Goal: Check status: Check status

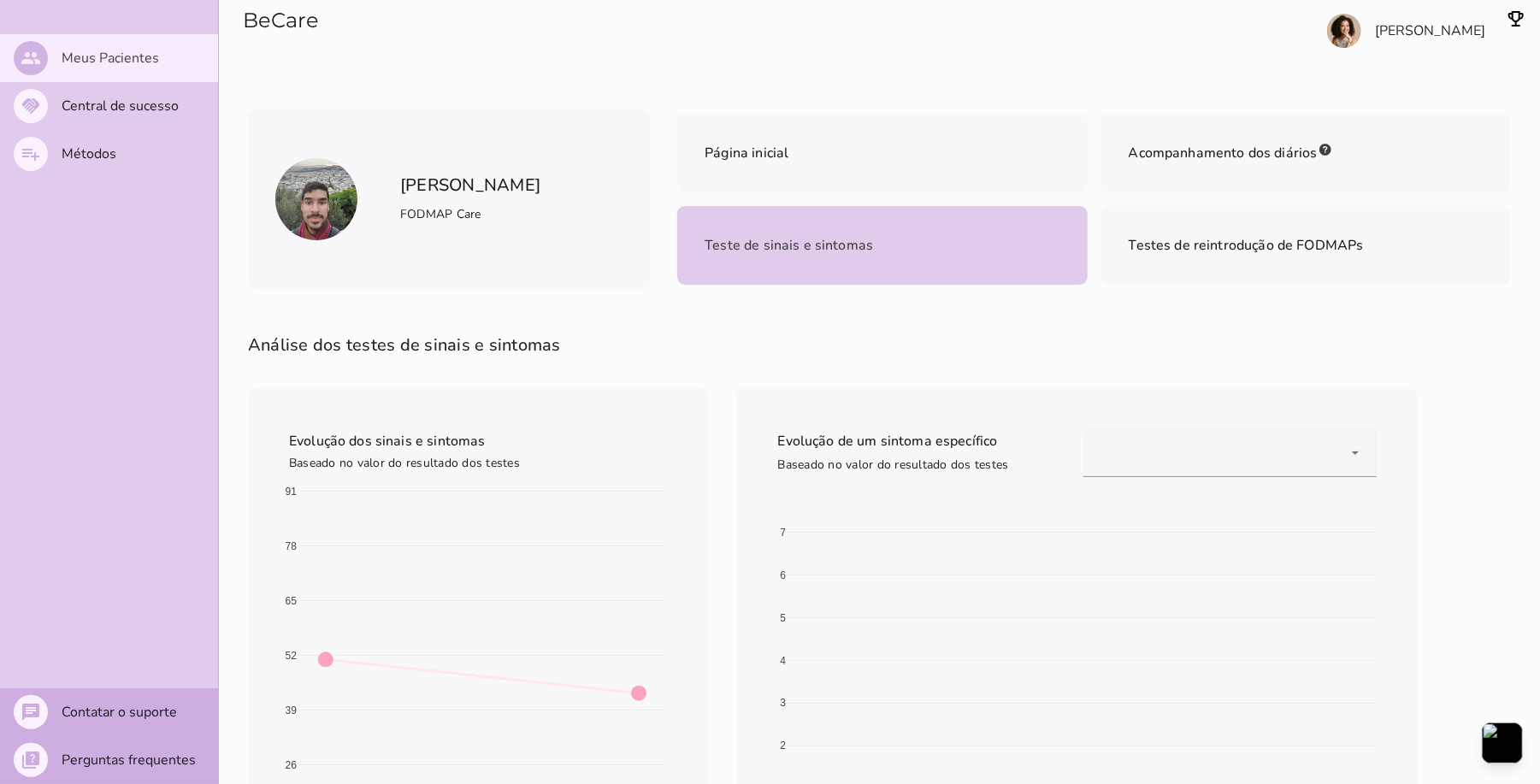
click at [0, 0] on slot "Meus Pacientes" at bounding box center [0, 0] width 0 height 0
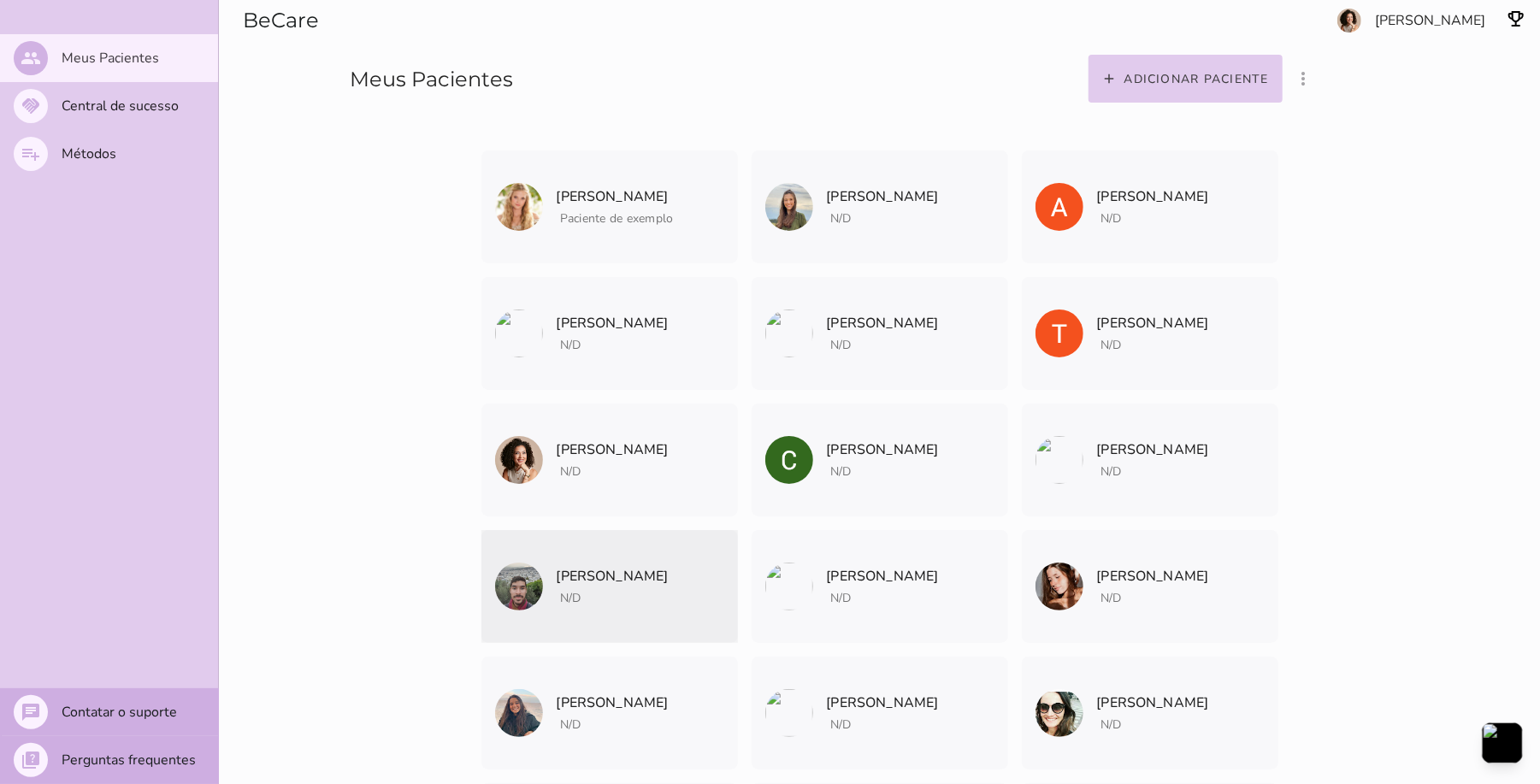
click at [0, 0] on icon "archive" at bounding box center [0, 0] width 0 height 0
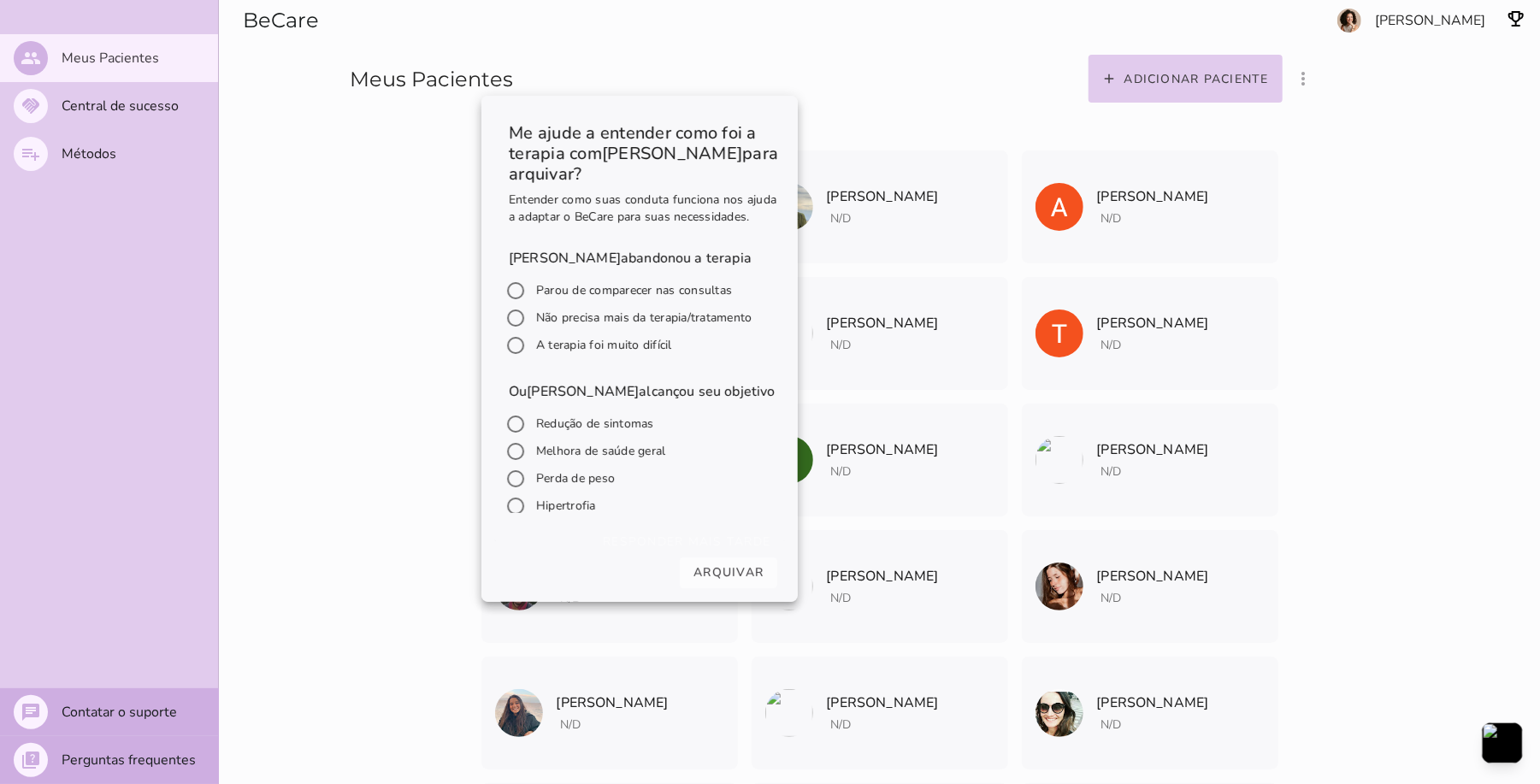
click at [807, 78] on section "BeCare Meus Pacientes" at bounding box center [513, 55] width 589 height 110
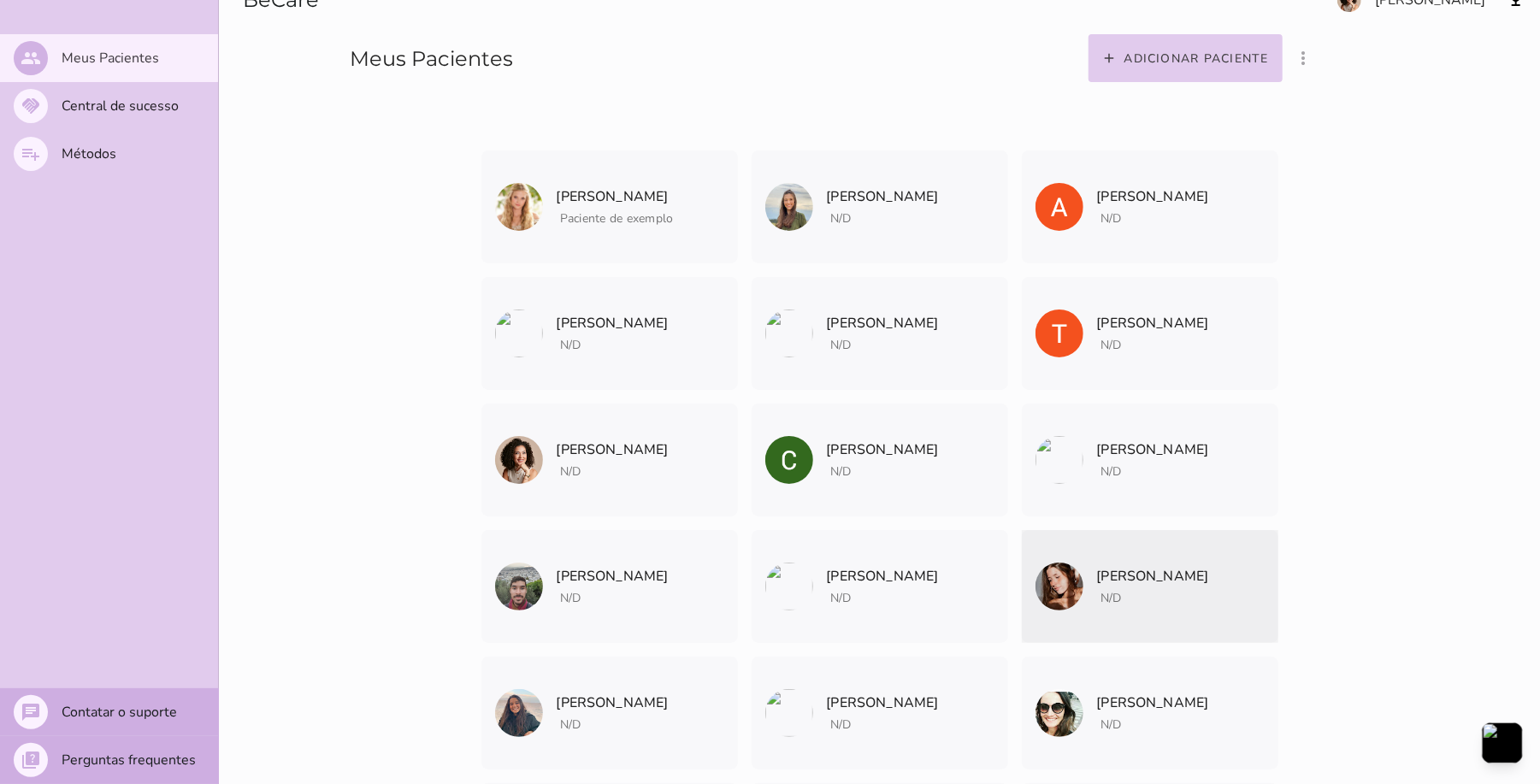
scroll to position [342, 0]
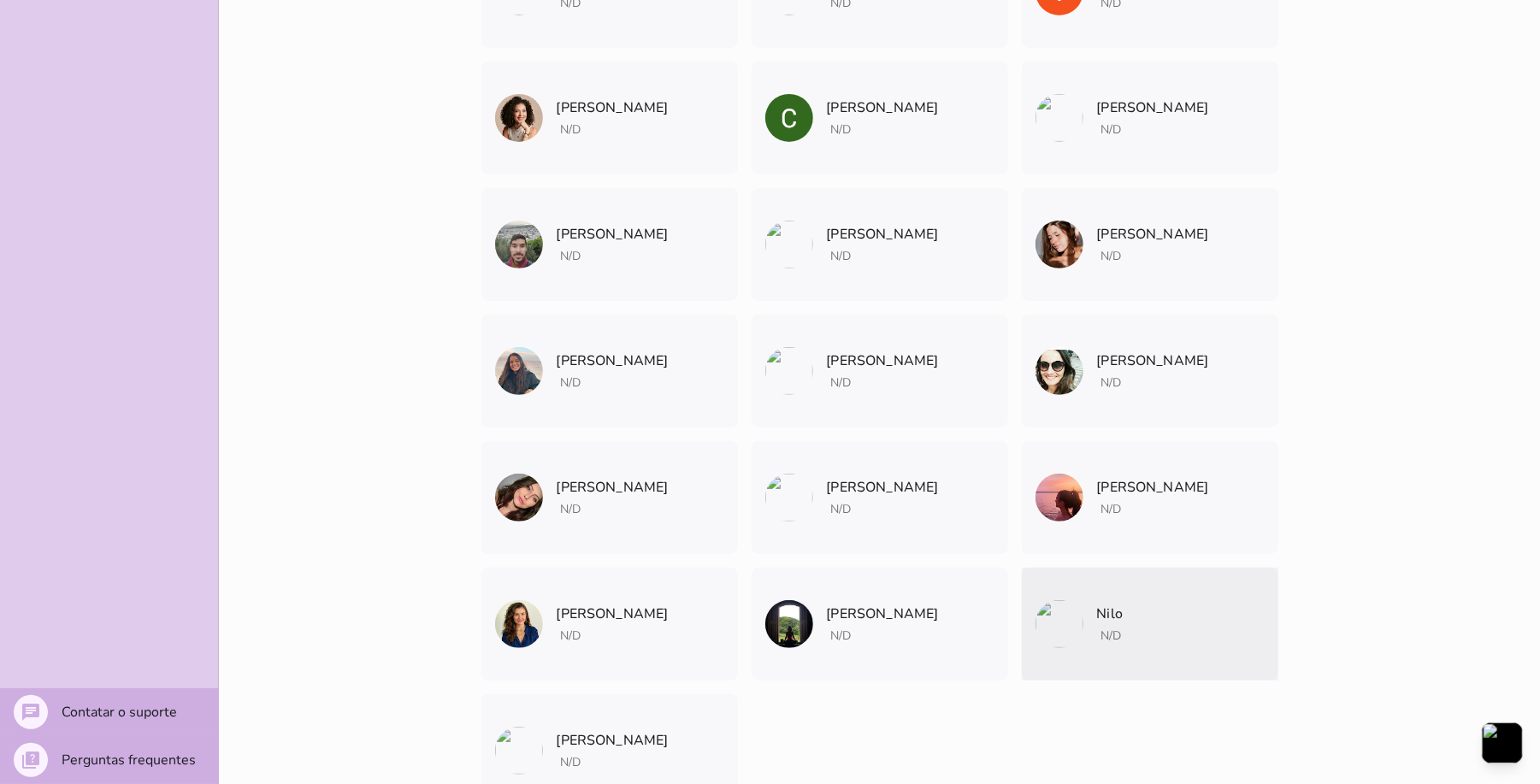
click at [1138, 617] on mwc-list-item "Nilo N/D Arquivar paciente Quando você finalizar a terapia digital com um pacie…" at bounding box center [1149, 623] width 256 height 112
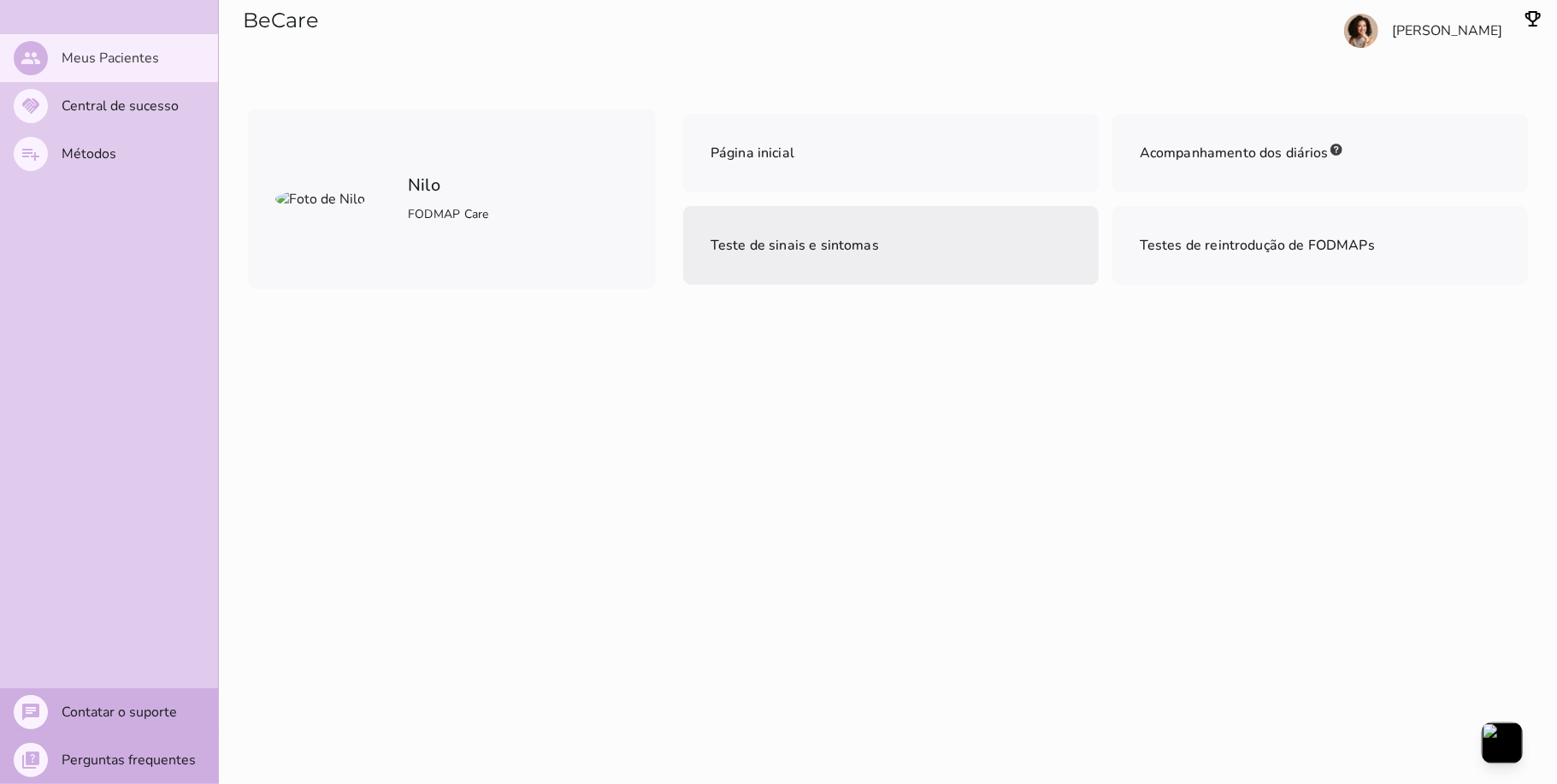
click at [828, 251] on span "Teste de sinais e sintomas" at bounding box center [795, 246] width 168 height 19
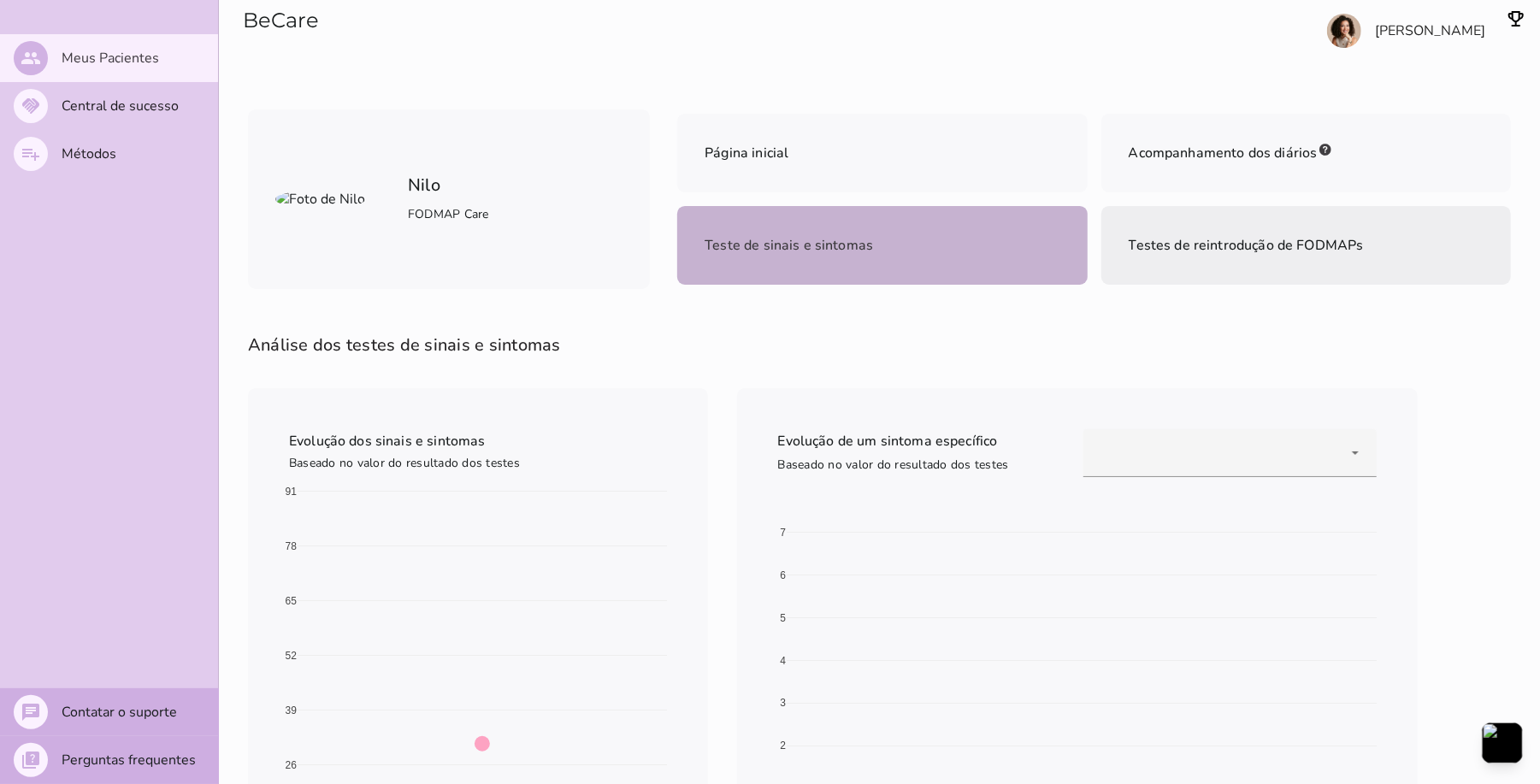
click at [1257, 234] on span "Testes de reintrodução de FODMAPs" at bounding box center [1245, 245] width 235 height 24
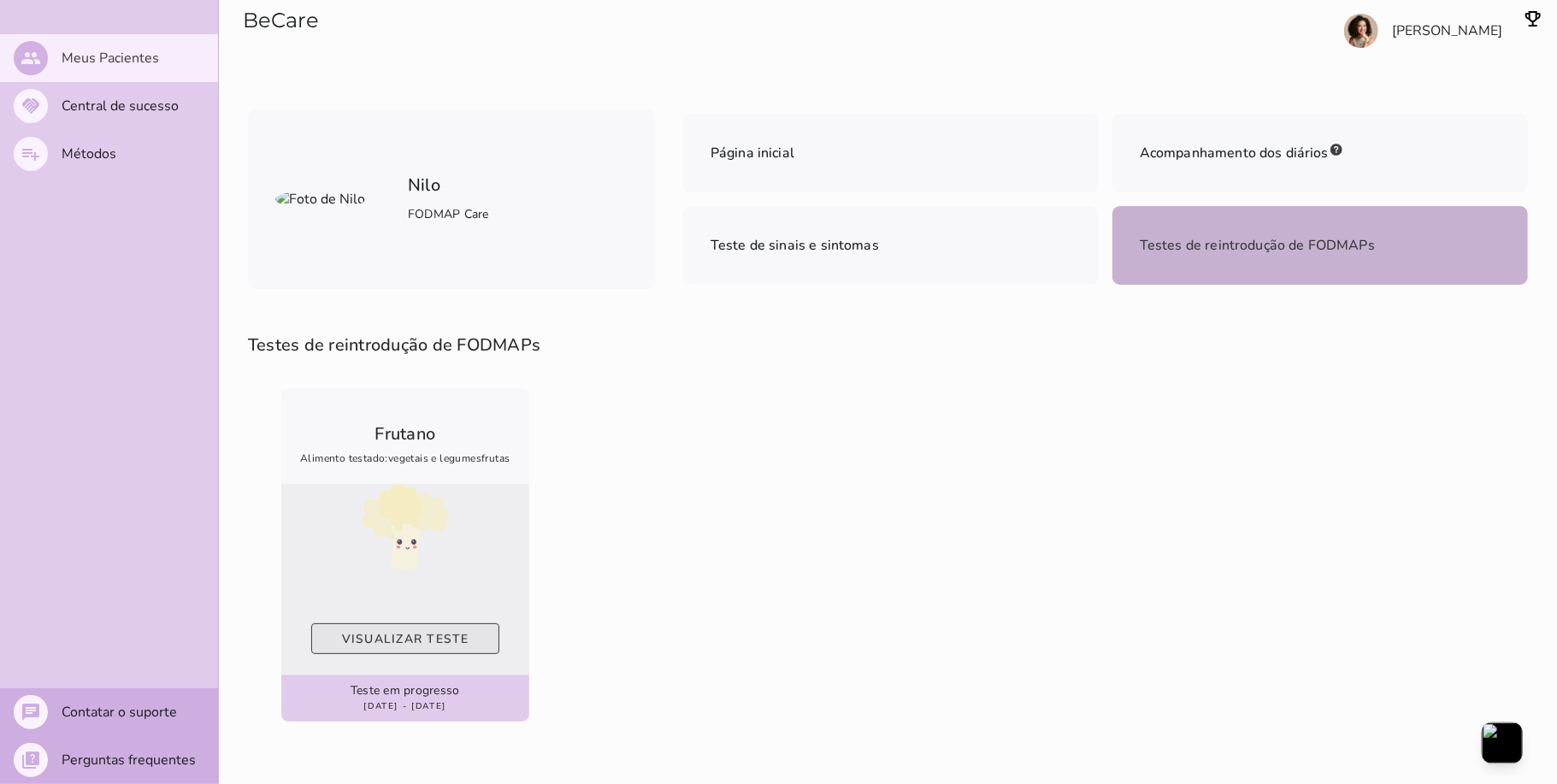
click at [0, 0] on slot "Visualizar teste" at bounding box center [0, 0] width 0 height 0
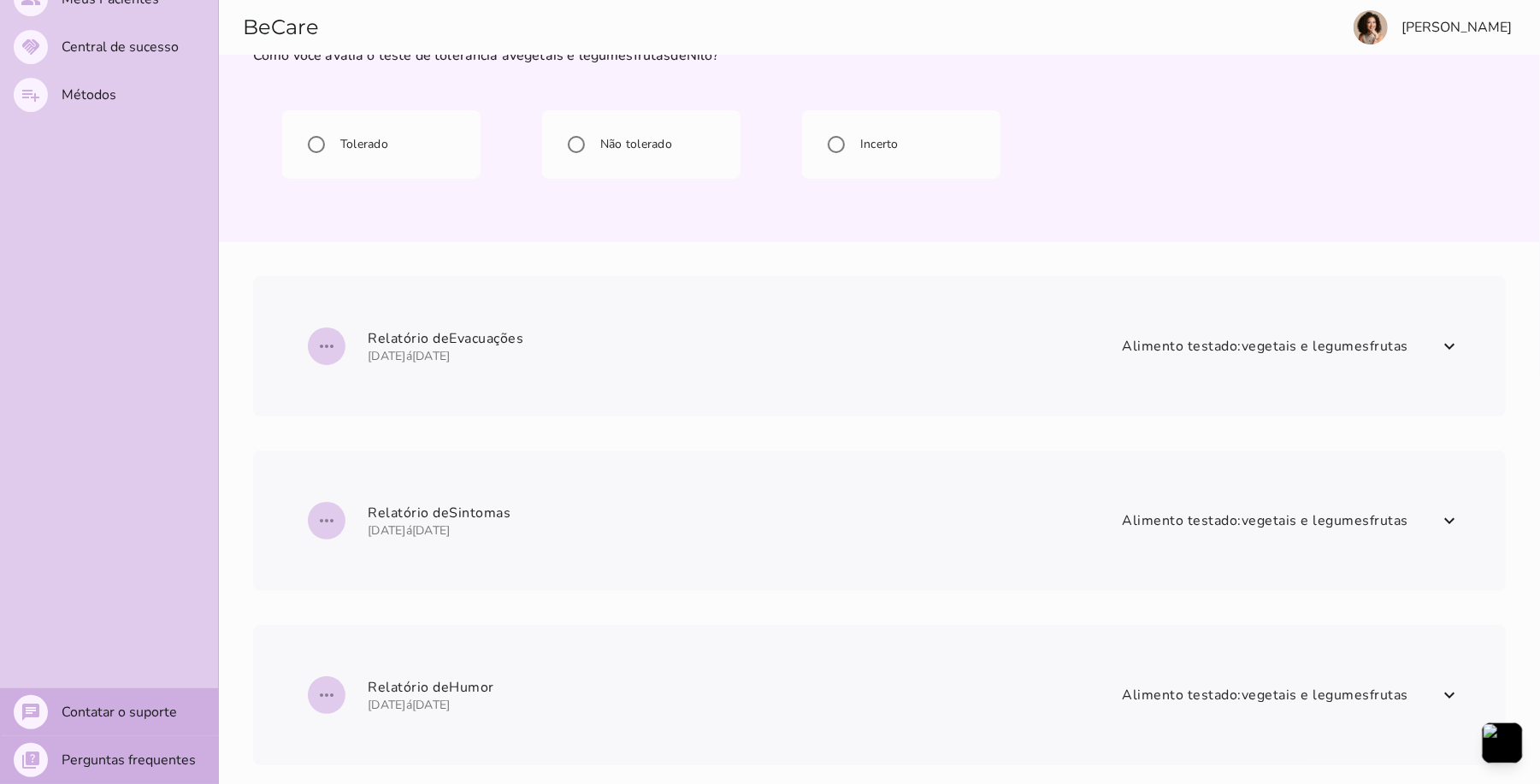
scroll to position [22, 0]
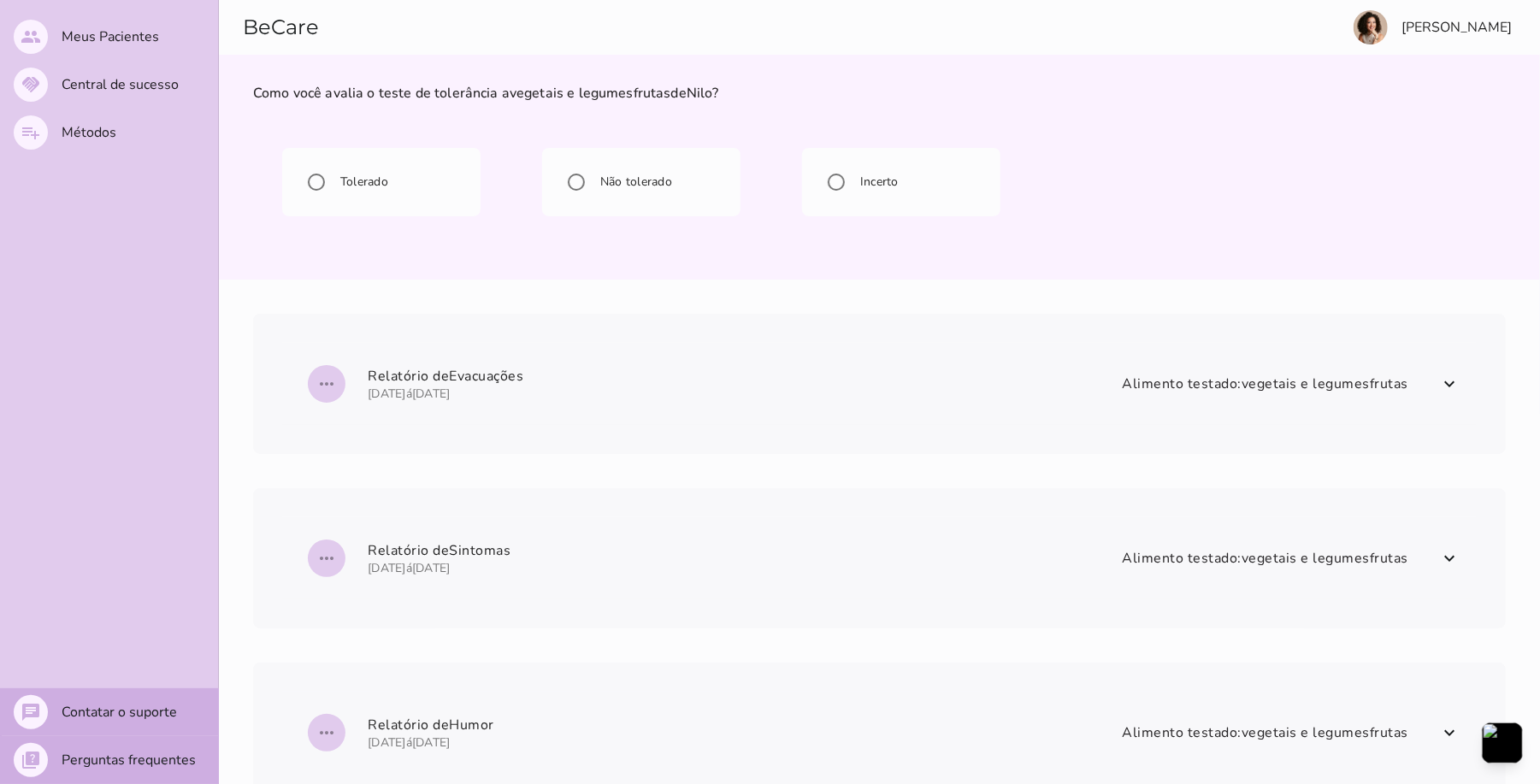
click at [1410, 382] on span "more_horiz Relatório de Evacuações [DATE] á [DATE] Alimento testado: vegetais e…" at bounding box center [868, 383] width 1133 height 61
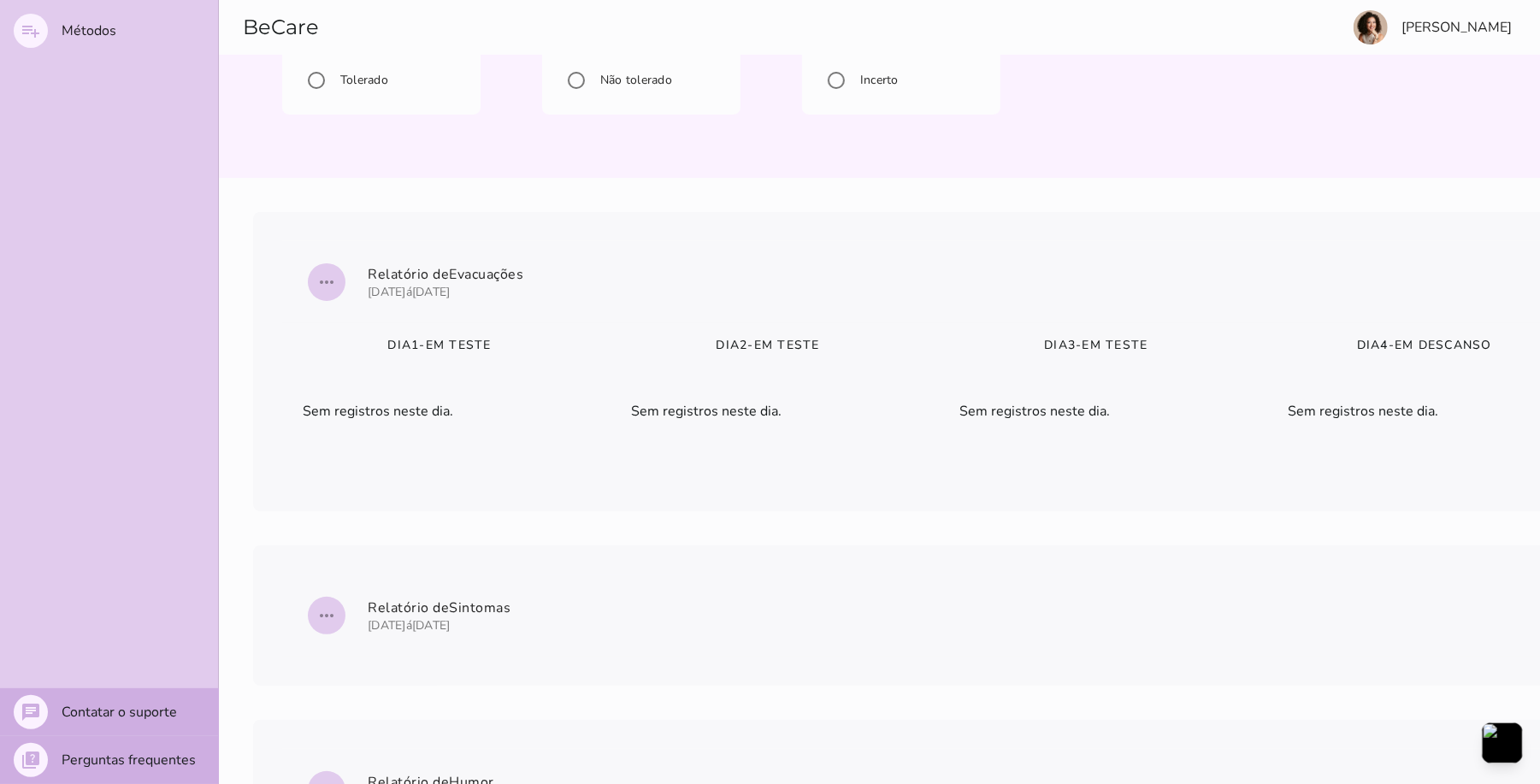
scroll to position [249, 0]
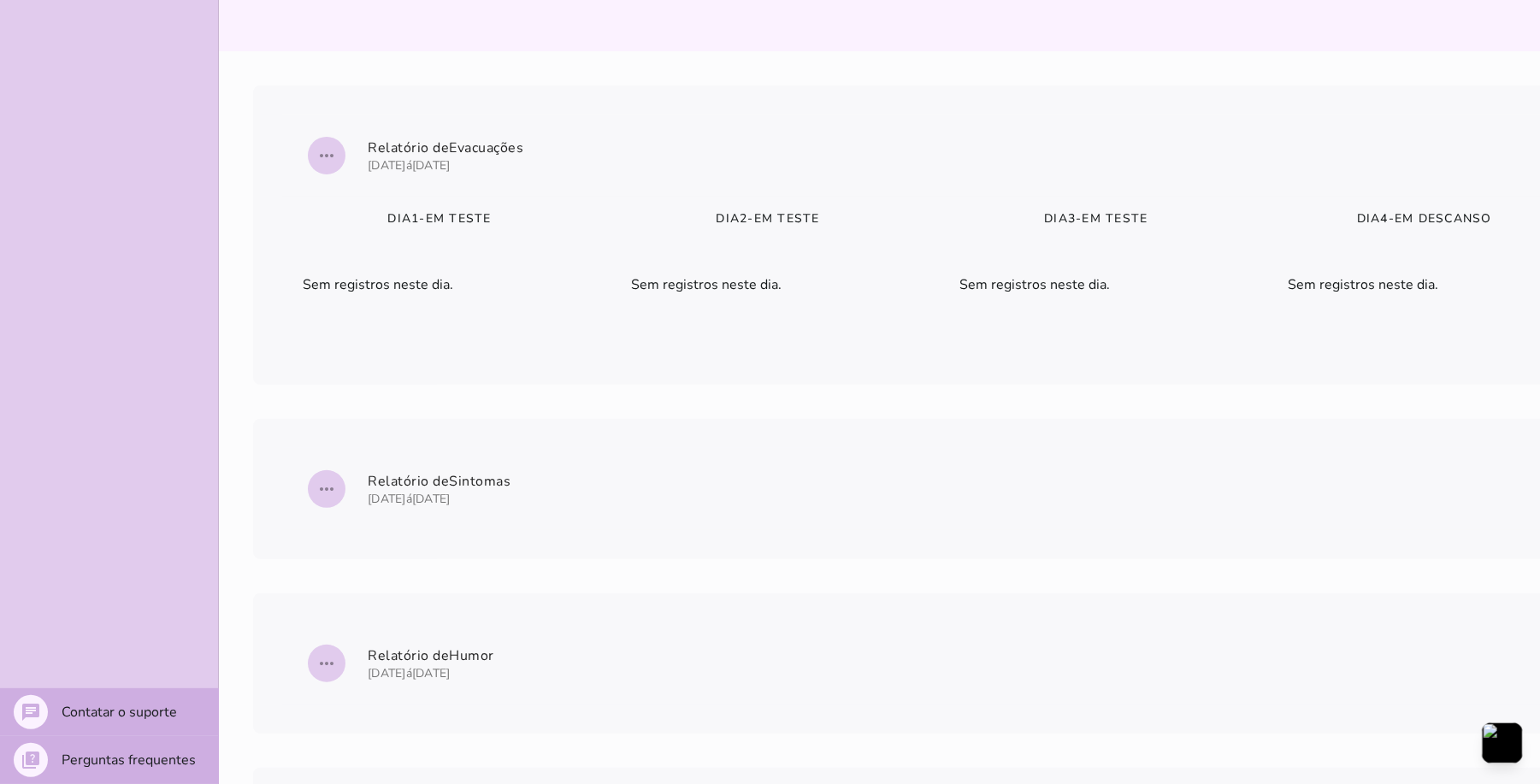
click at [1531, 507] on span "more_horiz [GEOGRAPHIC_DATA] [DATE] á [DATE] Alimento testado: vegetais e legum…" at bounding box center [1249, 488] width 1894 height 61
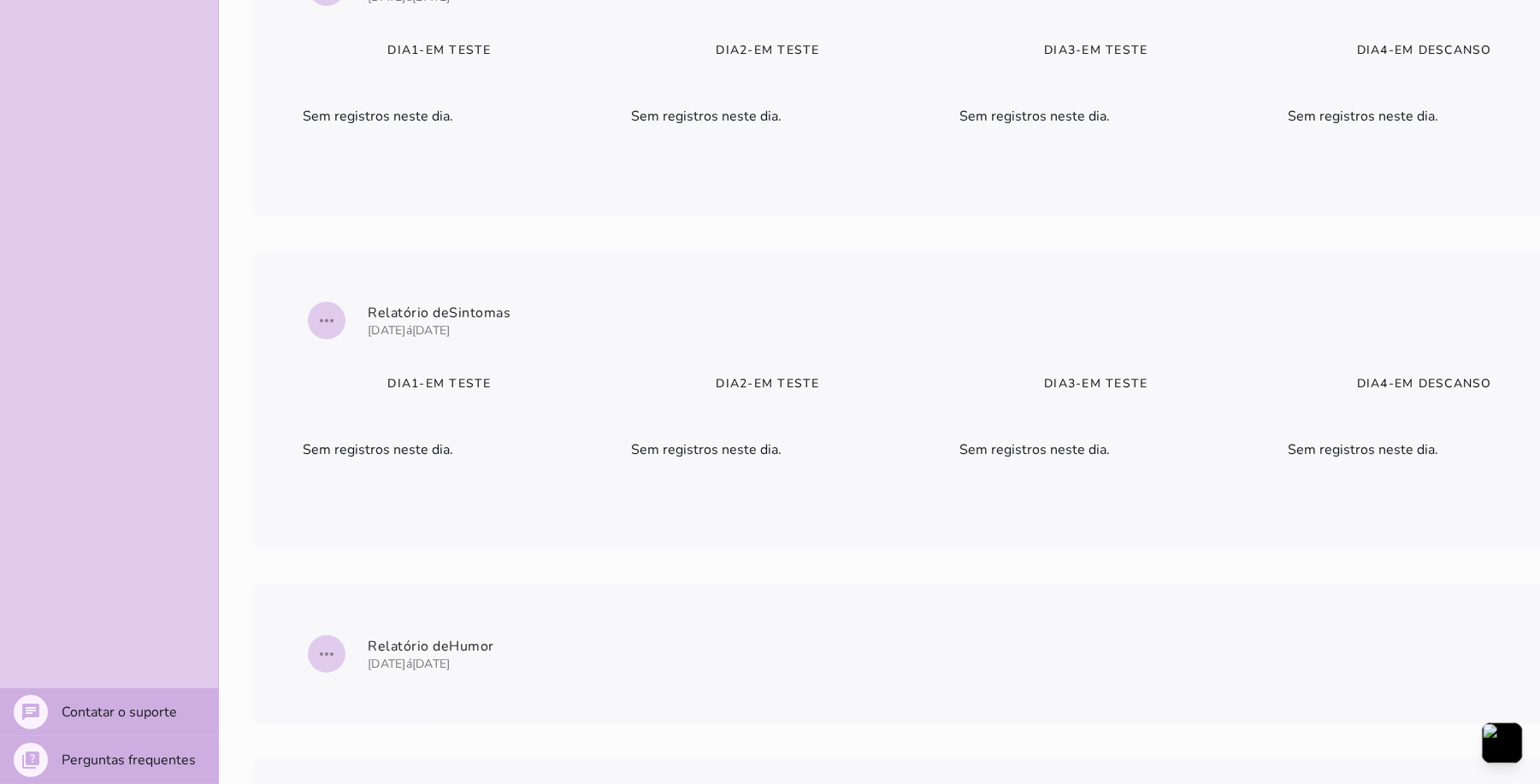
scroll to position [583, 0]
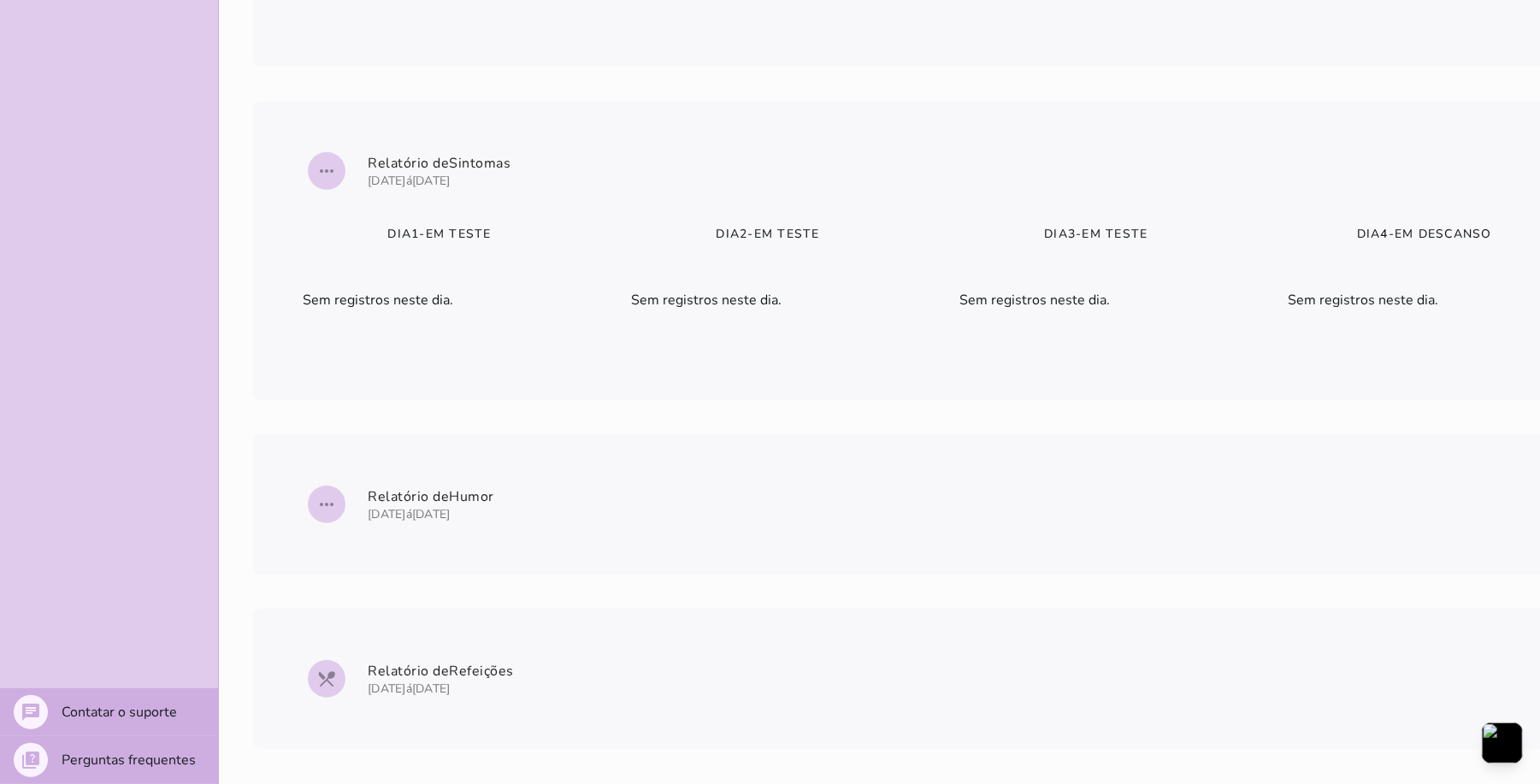
click at [1060, 503] on span "more_horiz Relatório de Humor [DATE] á [DATE] Alimento testado: vegetais e legu…" at bounding box center [1249, 503] width 1894 height 61
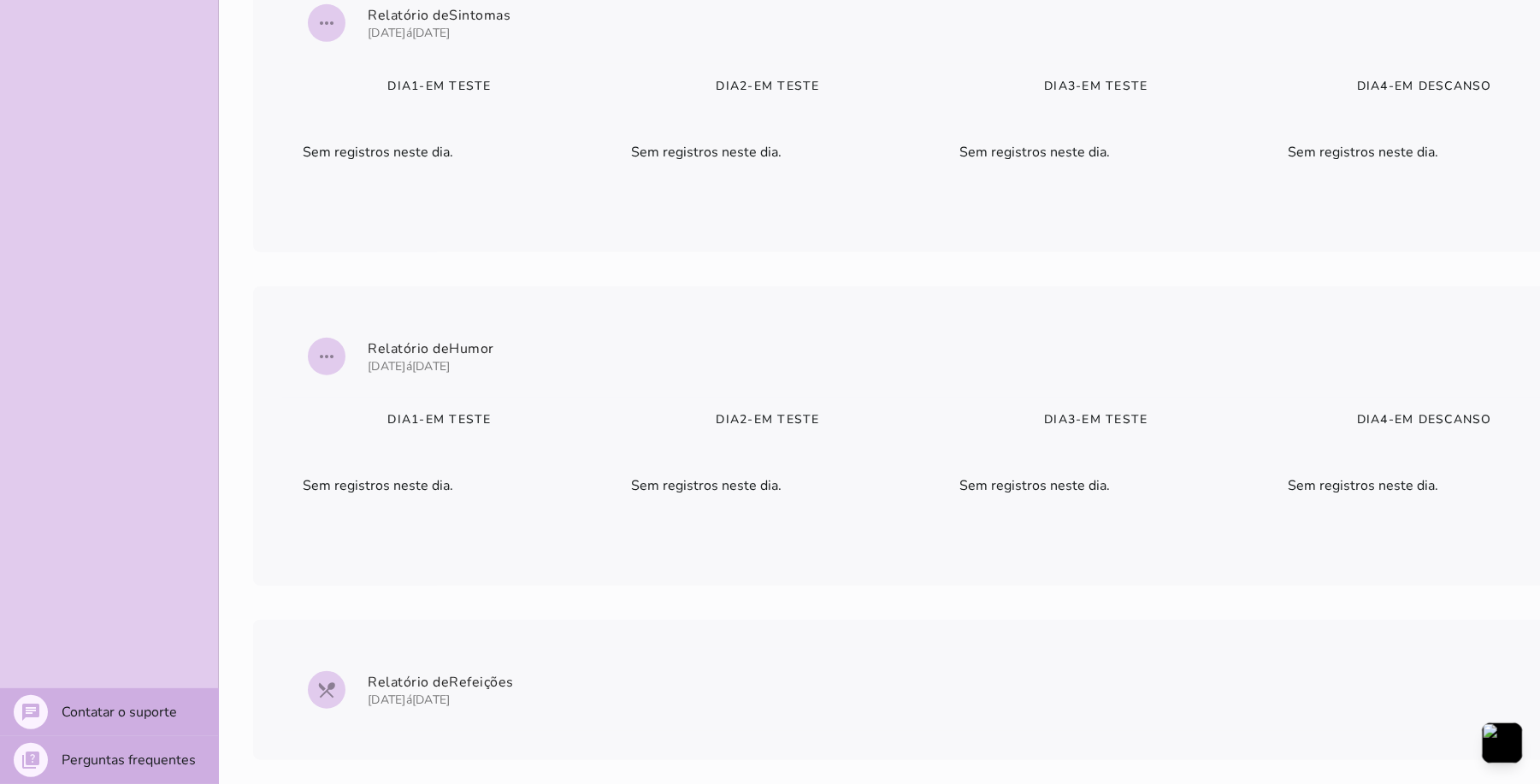
scroll to position [741, 0]
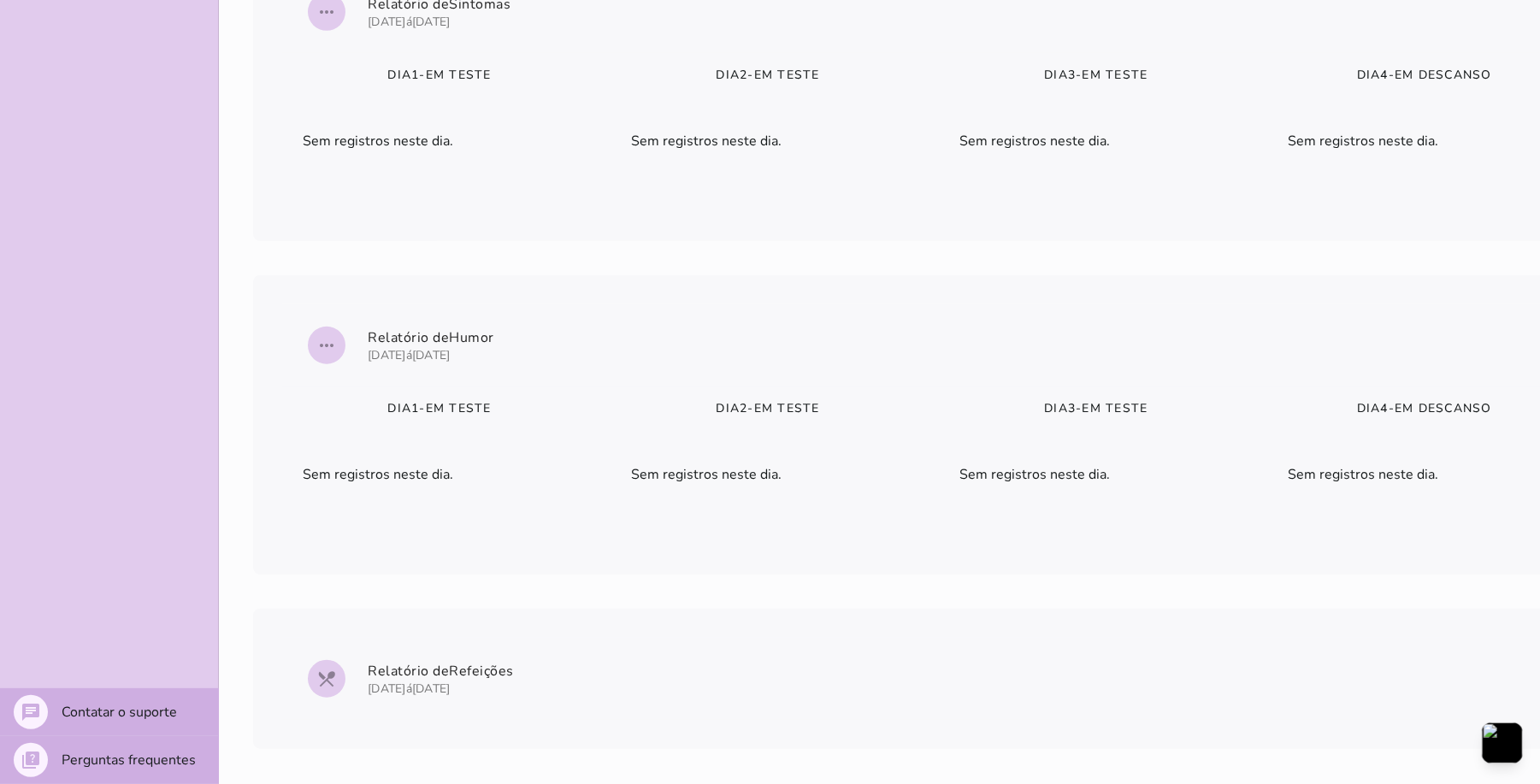
click at [917, 653] on span "local_dining Relatório de Refeições [DATE] á [DATE] Alimento testado: vegetais …" at bounding box center [1249, 678] width 1894 height 61
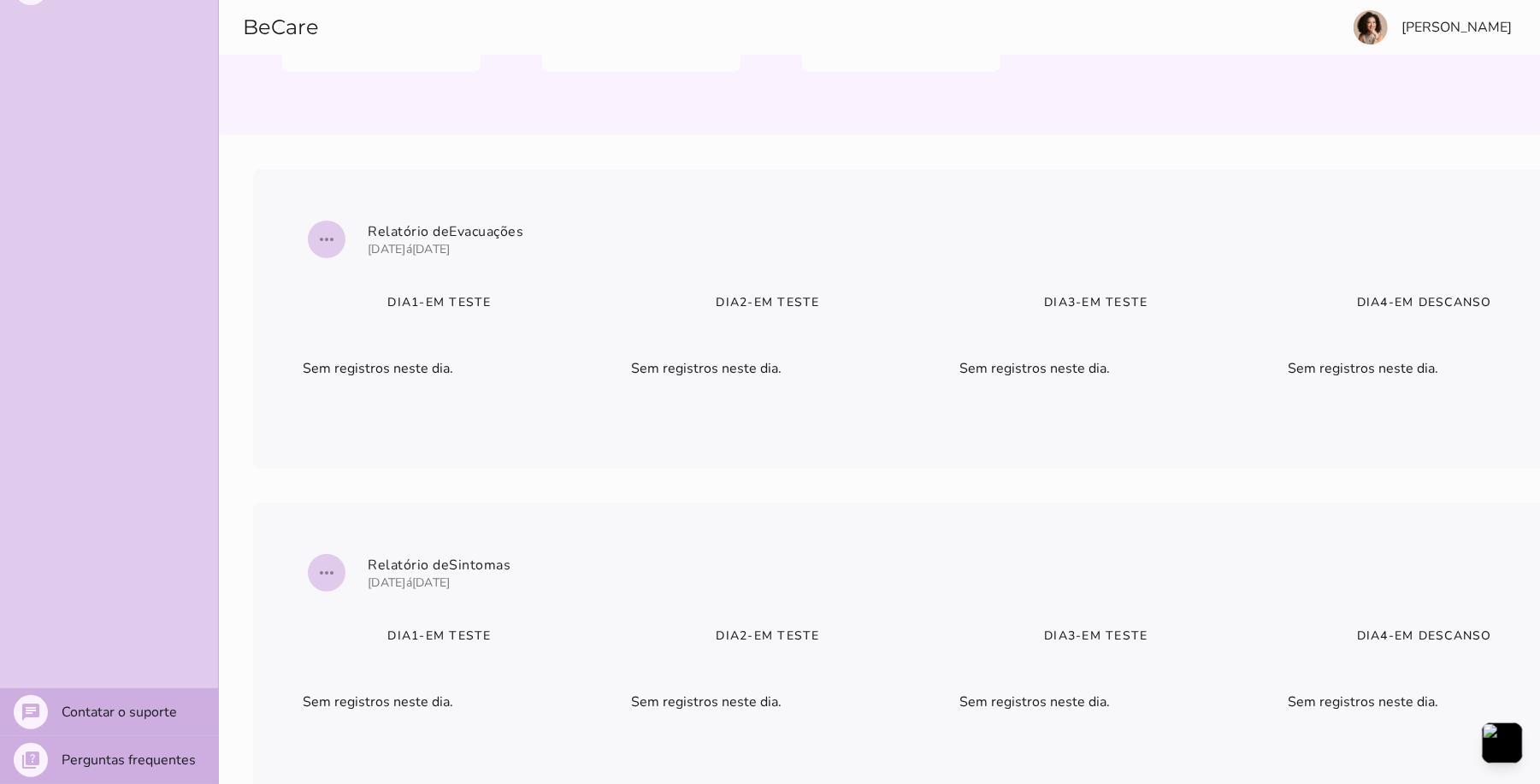
scroll to position [0, 0]
